Goal: Task Accomplishment & Management: Use online tool/utility

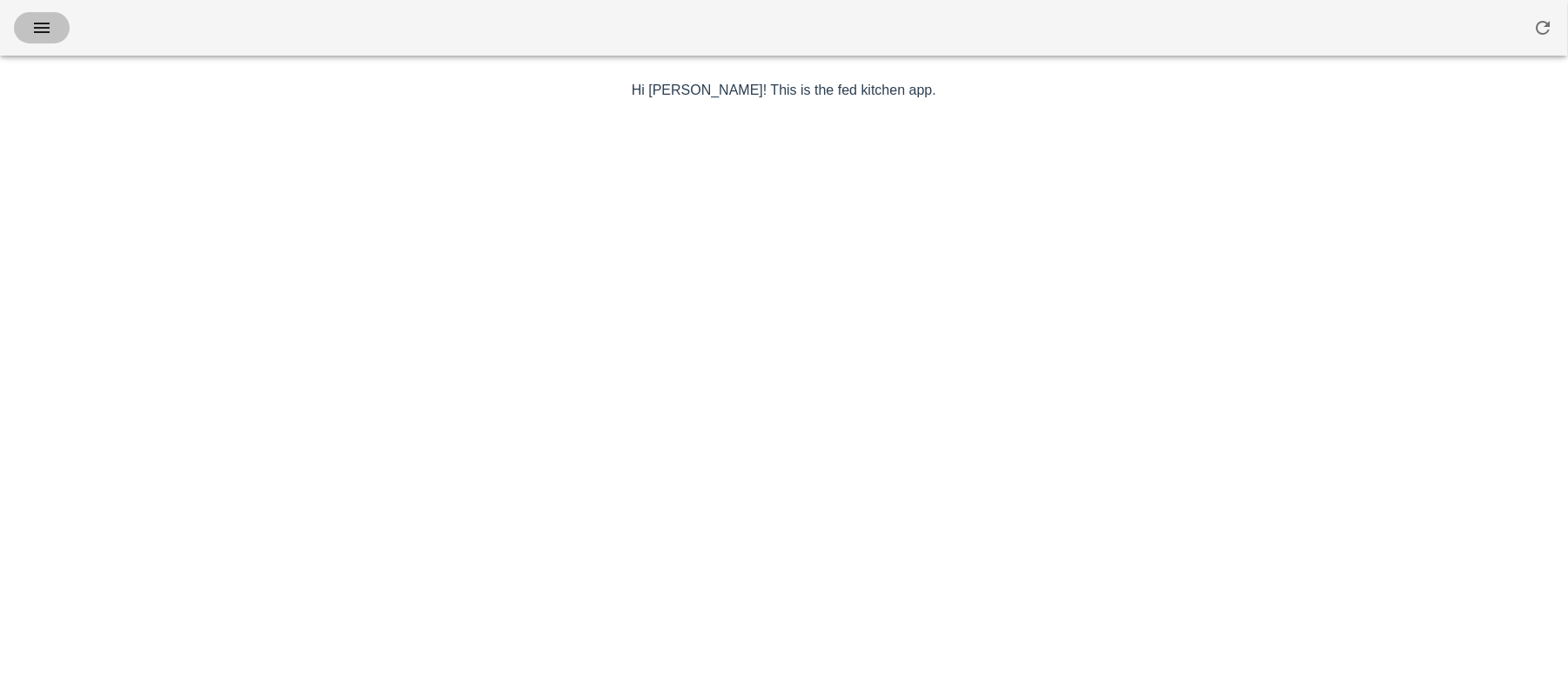
click at [40, 32] on icon "button" at bounding box center [41, 27] width 20 height 20
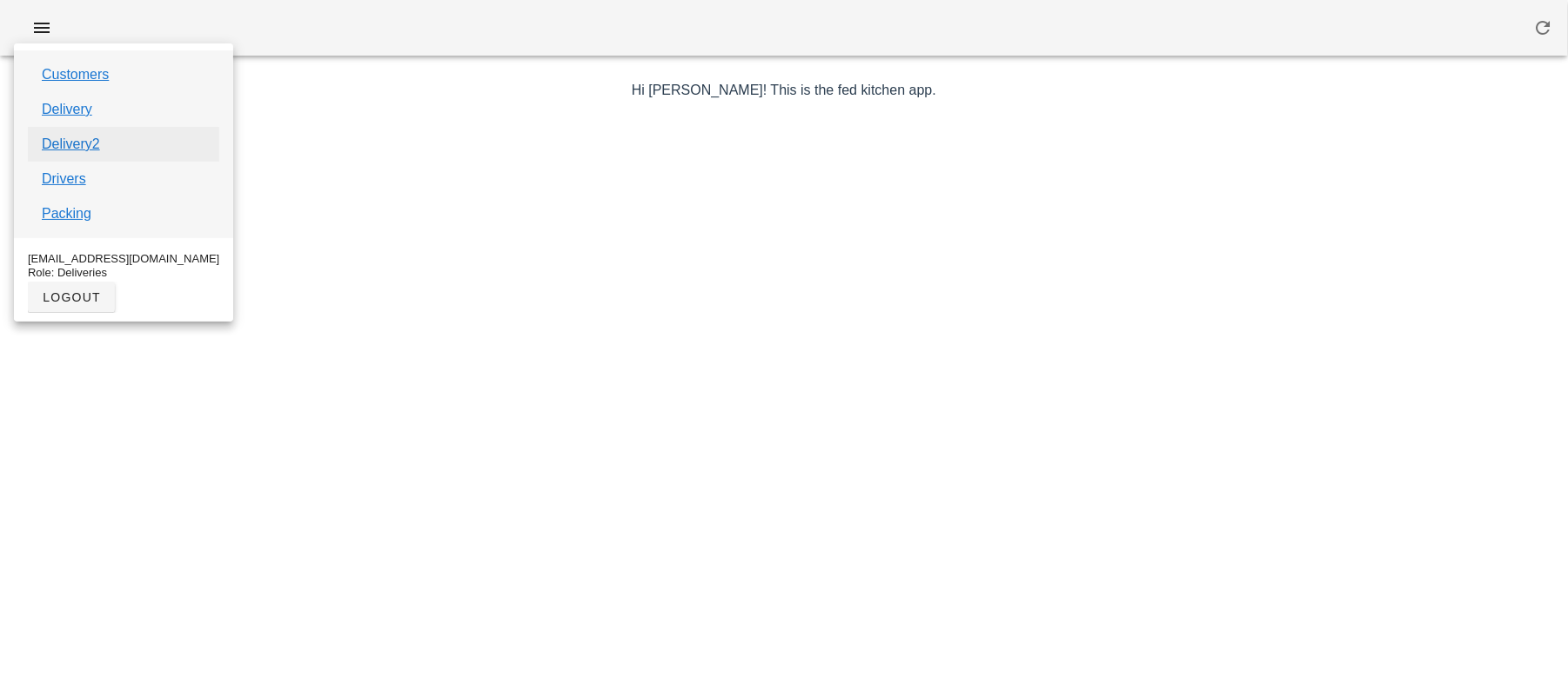
click at [70, 140] on link "Delivery2" at bounding box center [71, 144] width 58 height 20
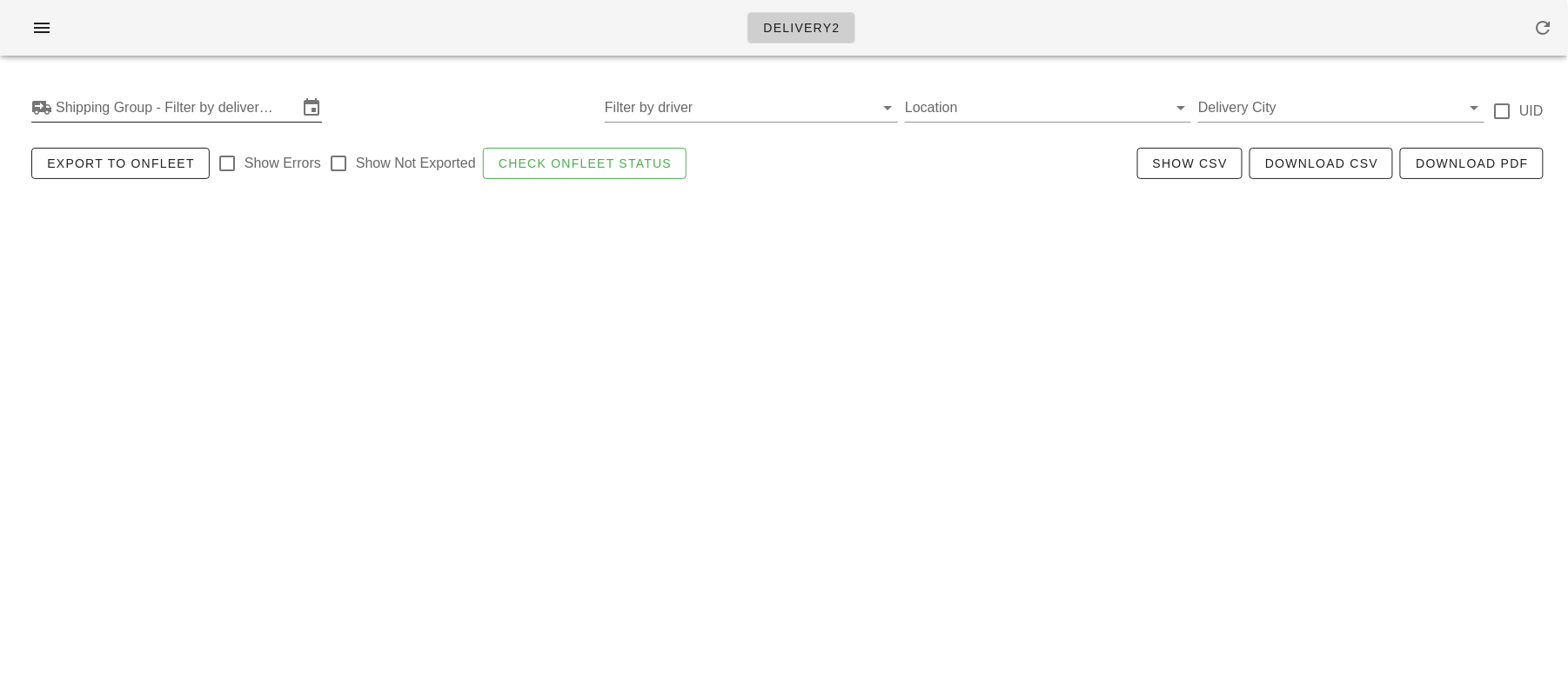
click at [97, 112] on input "Shipping Group - Filter by delivery logistics" at bounding box center [176, 108] width 242 height 28
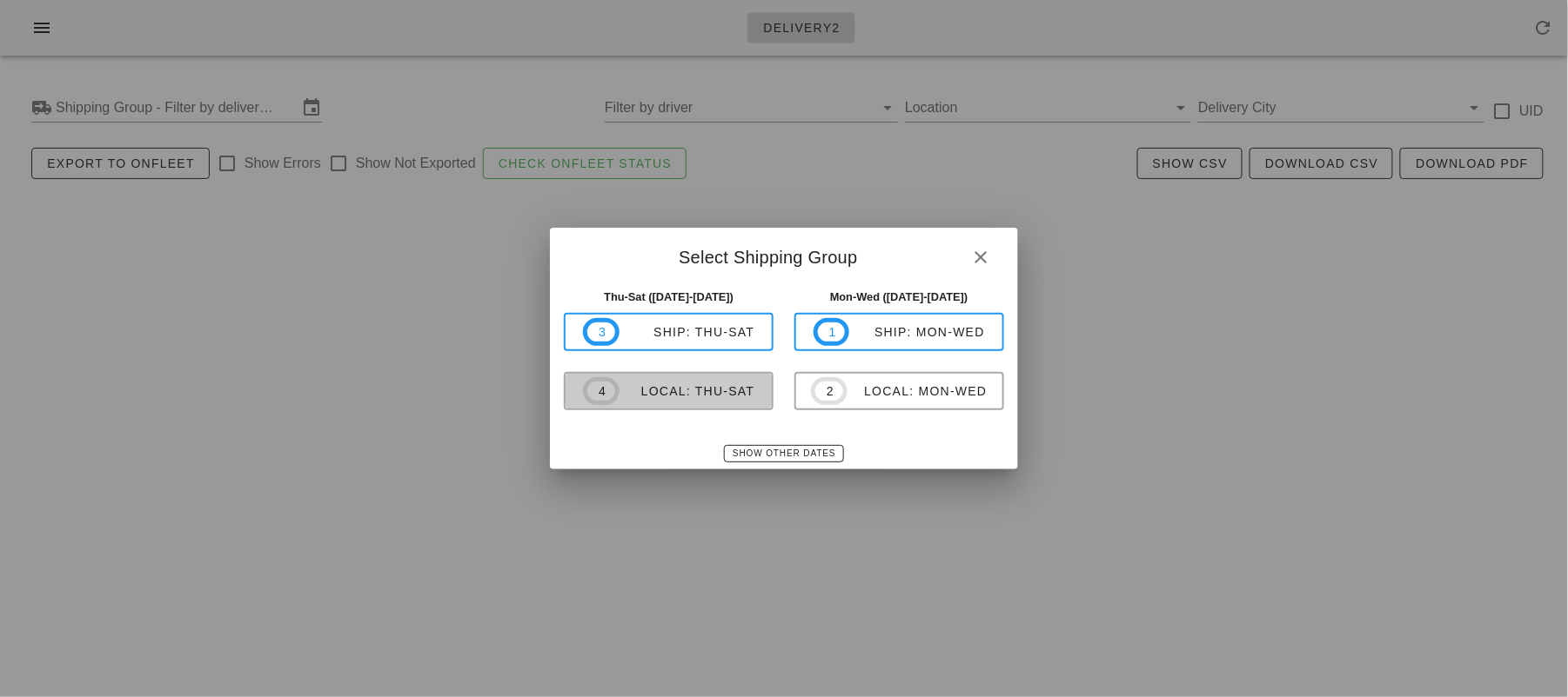
click at [664, 385] on div "local: Thu-Sat" at bounding box center [688, 391] width 136 height 14
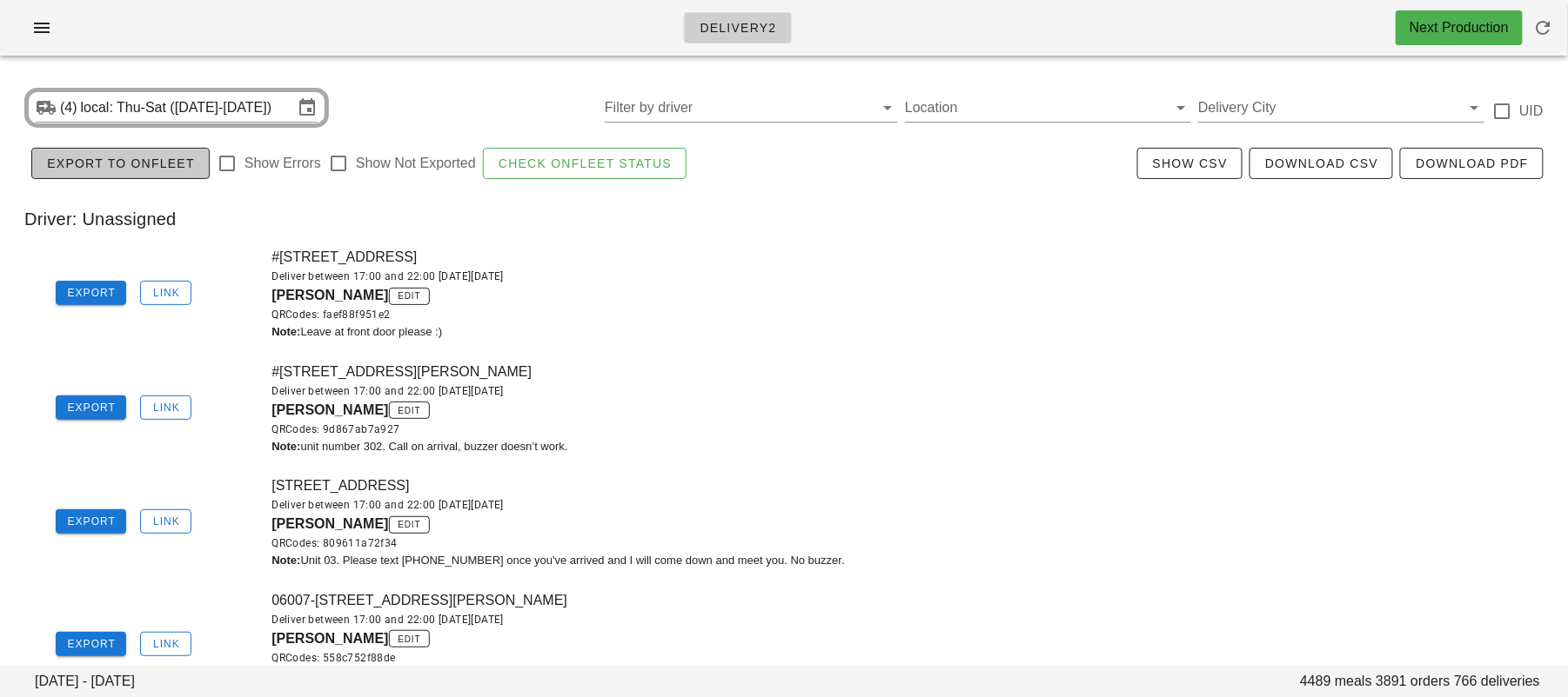
click at [128, 167] on span "Export to Onfleet" at bounding box center [120, 163] width 149 height 14
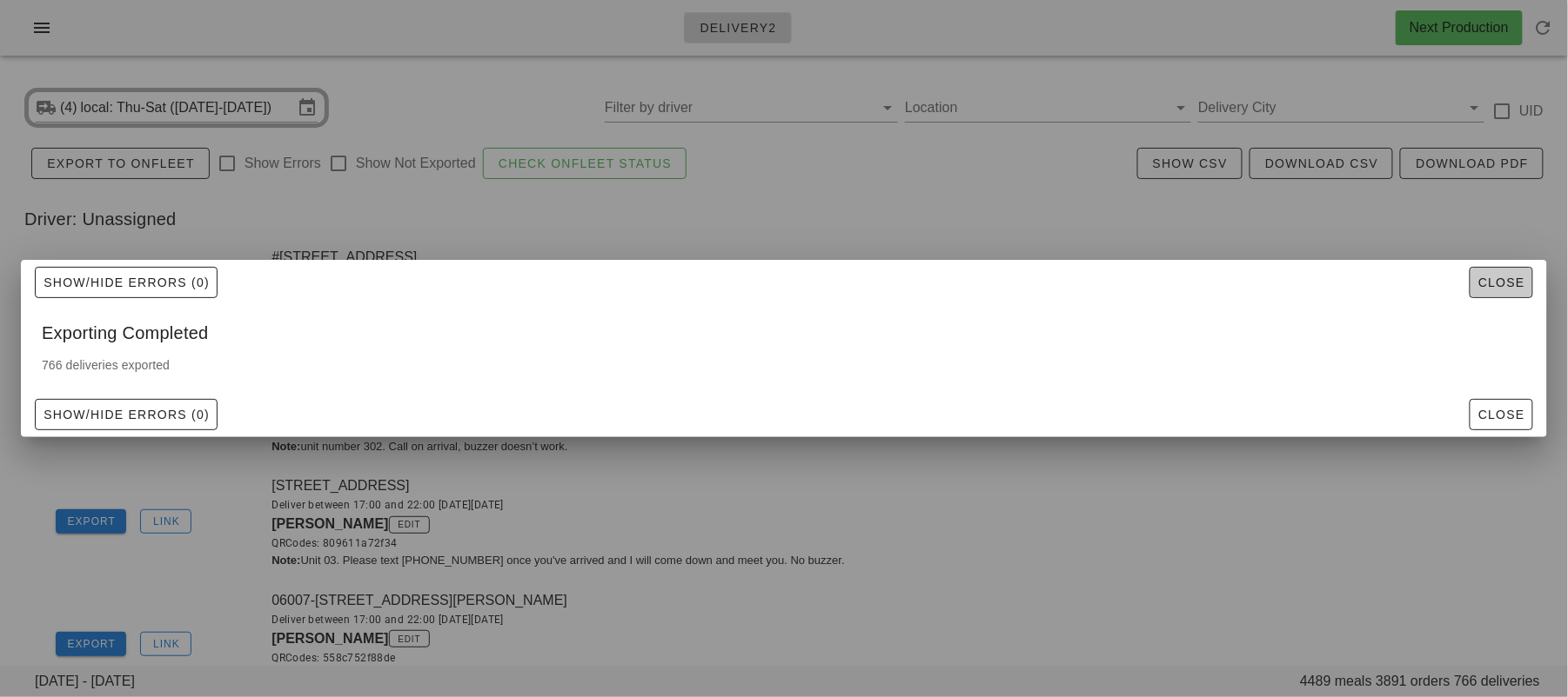
click at [1498, 285] on span "Close" at bounding box center [1501, 283] width 48 height 14
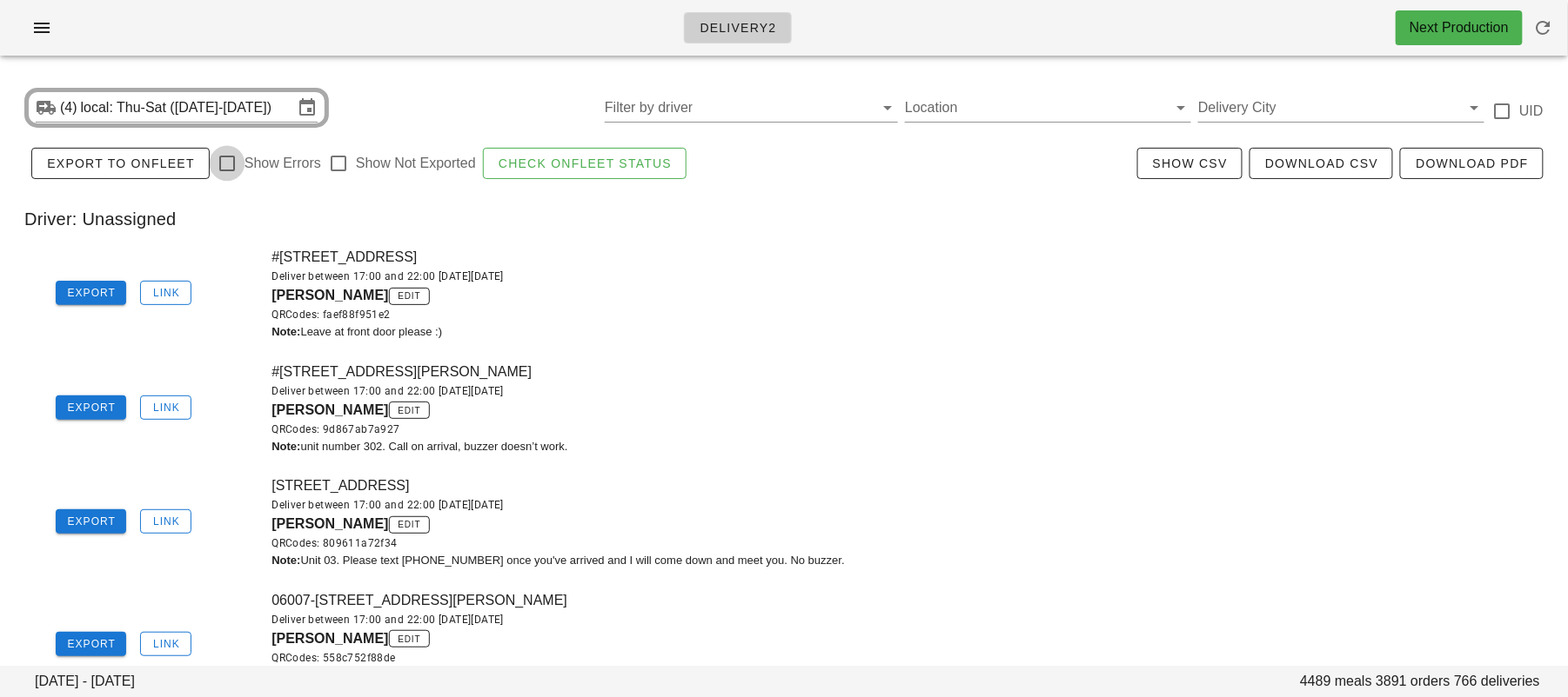
click at [220, 166] on div at bounding box center [227, 163] width 29 height 29
checkbox input "true"
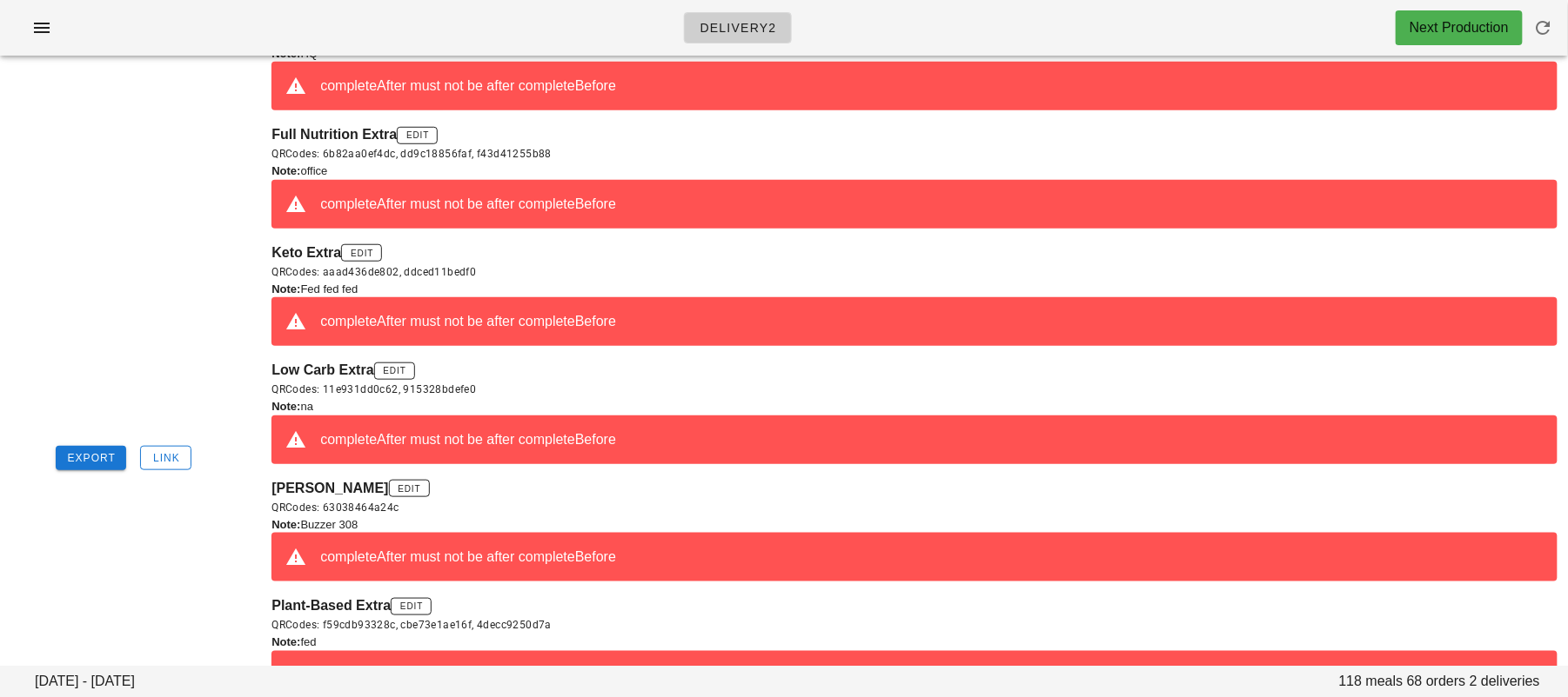
scroll to position [240, 0]
